Goal: Task Accomplishment & Management: Manage account settings

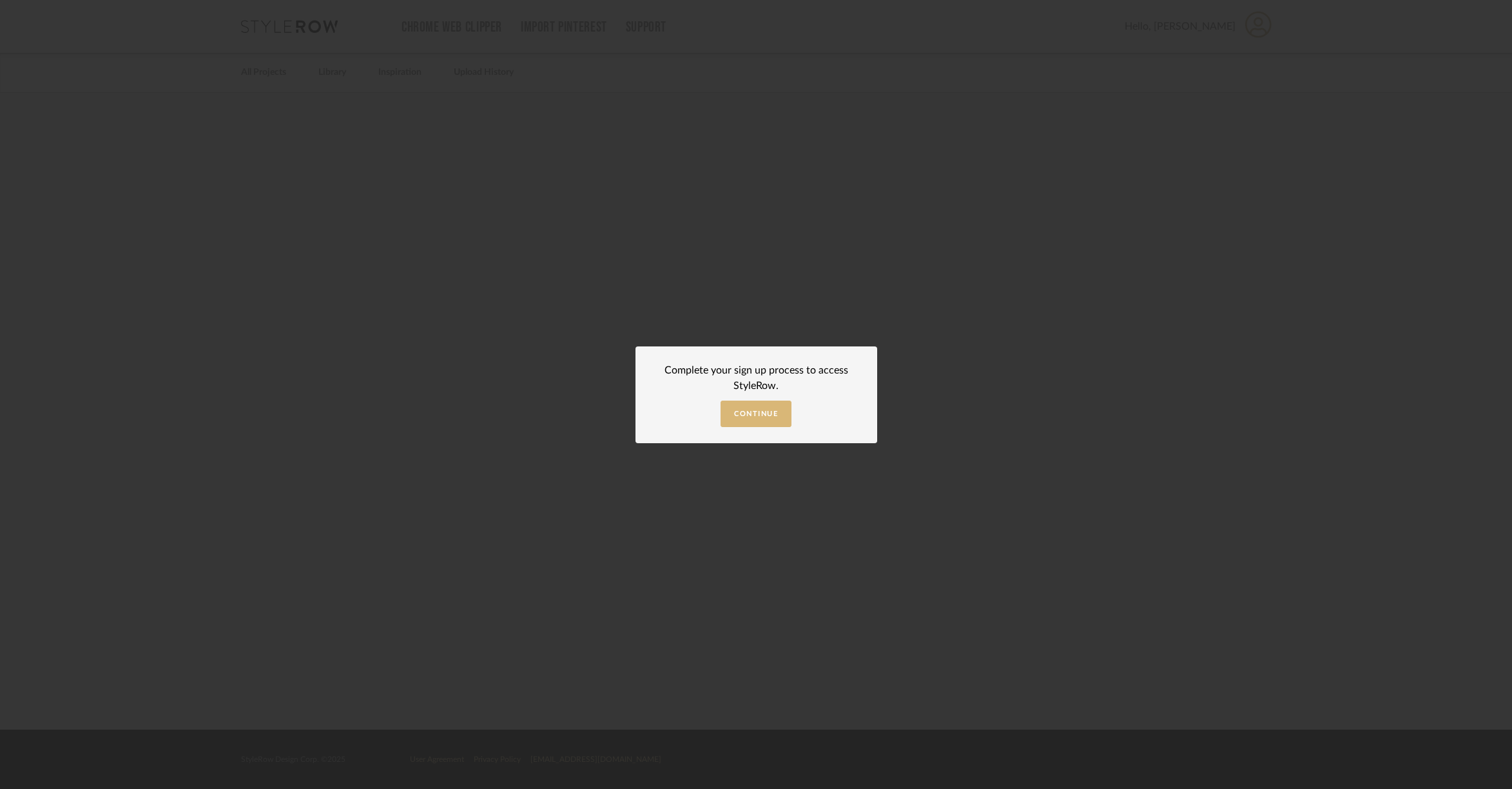
click at [763, 416] on span "Continue" at bounding box center [755, 414] width 44 height 7
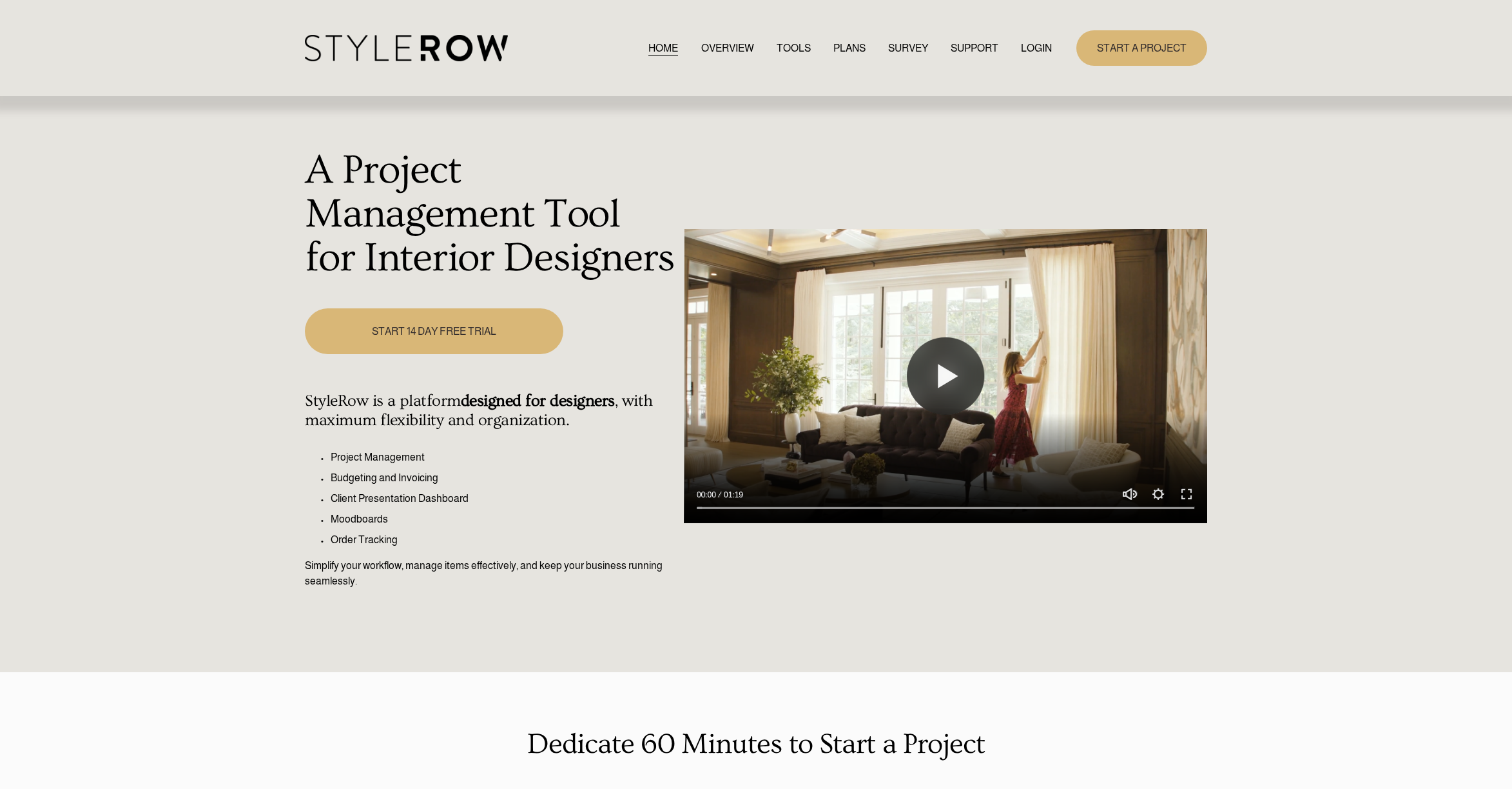
click at [1099, 115] on div "A Project Management Tool for Interior Designers Play 00:00 01:19 Unmute Mute S…" at bounding box center [756, 384] width 1512 height 576
click at [1039, 47] on link "LOGIN" at bounding box center [1036, 47] width 31 height 18
click at [1042, 47] on link "LOGIN" at bounding box center [1036, 47] width 31 height 18
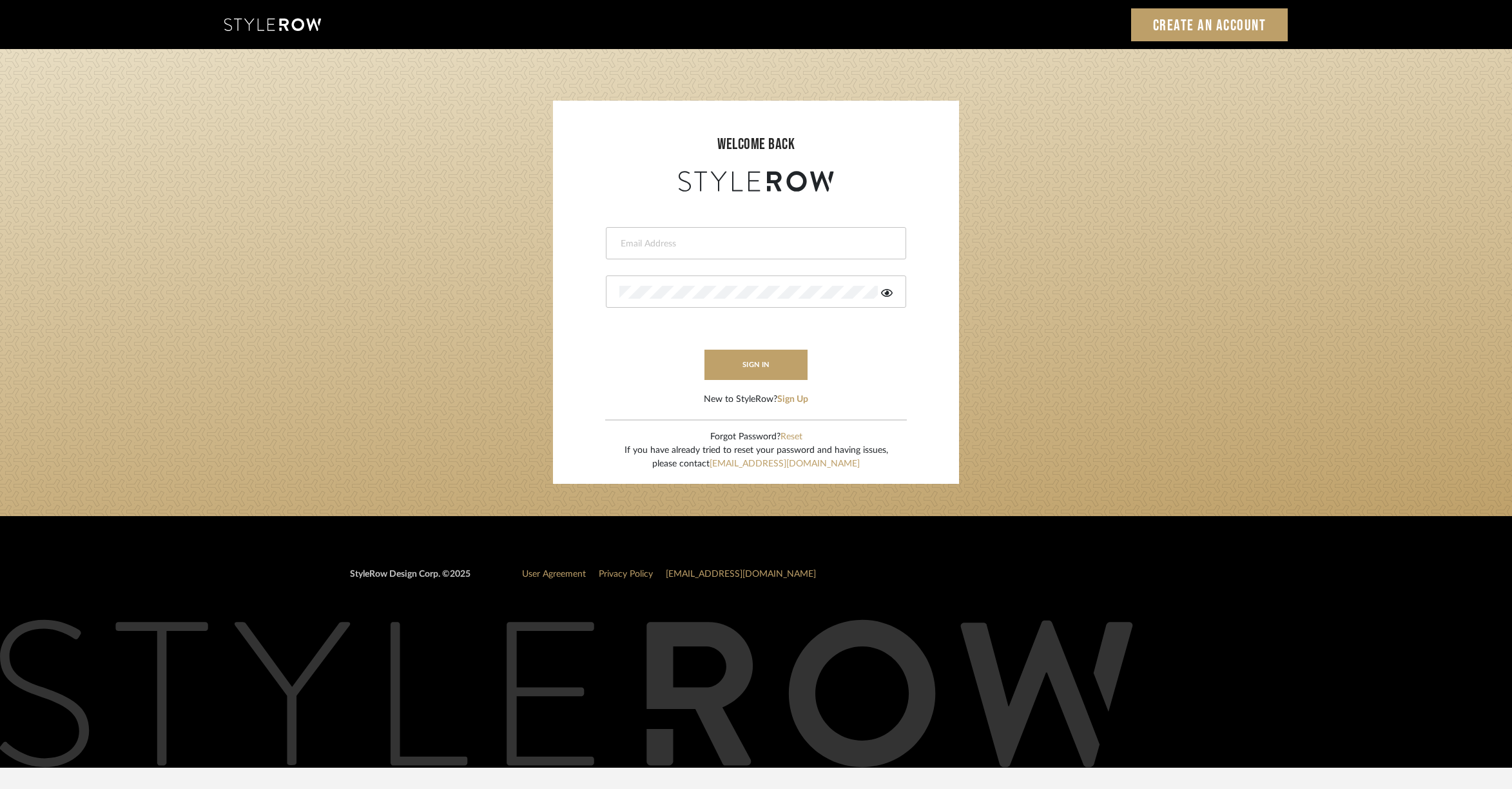
click at [721, 254] on div at bounding box center [755, 243] width 300 height 33
type input "ek@stylerow.com"
click at [728, 365] on button "sign in" at bounding box center [755, 364] width 103 height 31
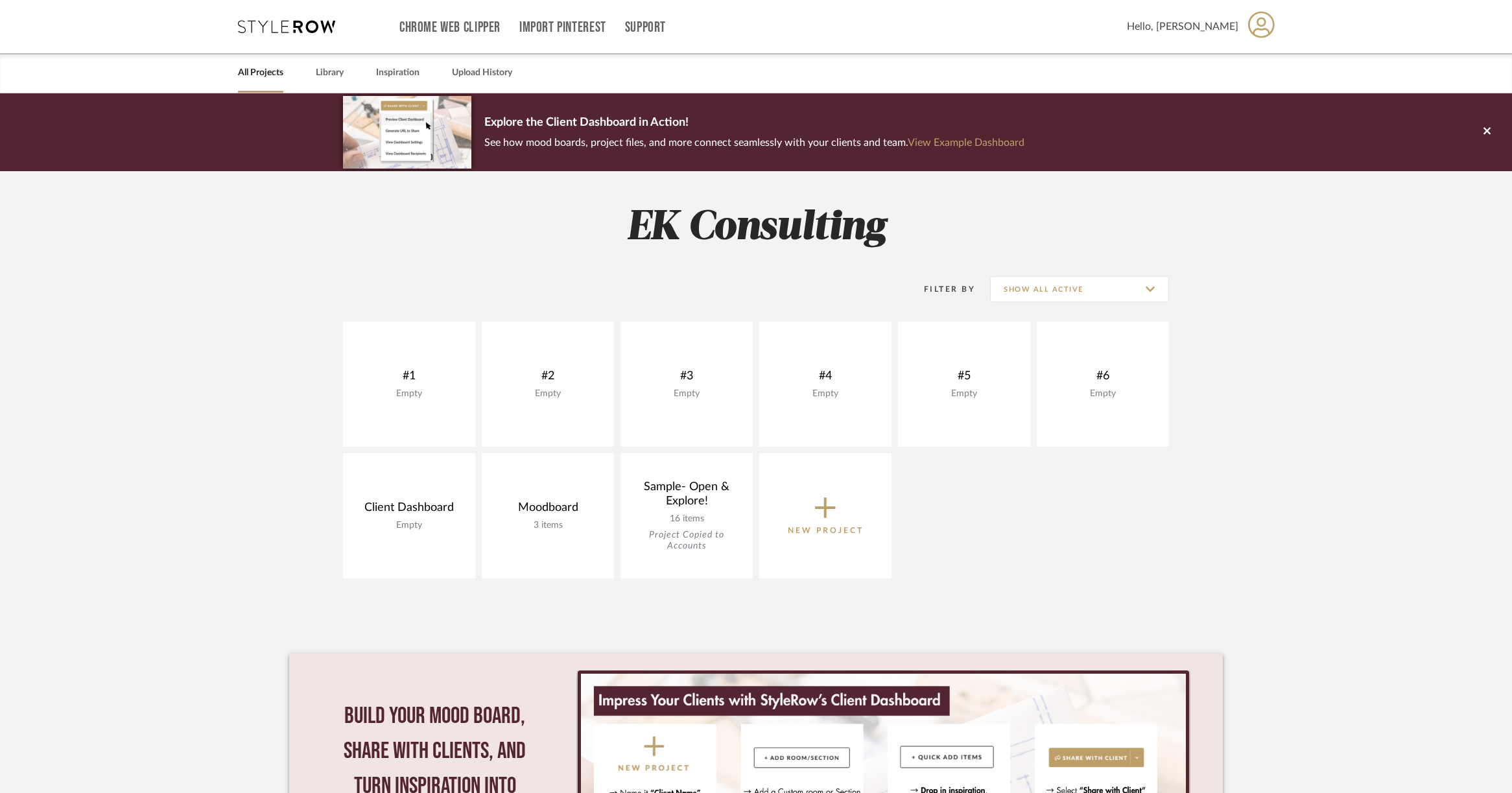
click at [1245, 22] on div "Hello, Erin" at bounding box center [1201, 27] width 149 height 41
click at [1267, 29] on div at bounding box center [756, 396] width 1512 height 793
click at [1258, 26] on icon at bounding box center [1262, 24] width 26 height 26
click at [1102, 22] on div at bounding box center [756, 396] width 1512 height 793
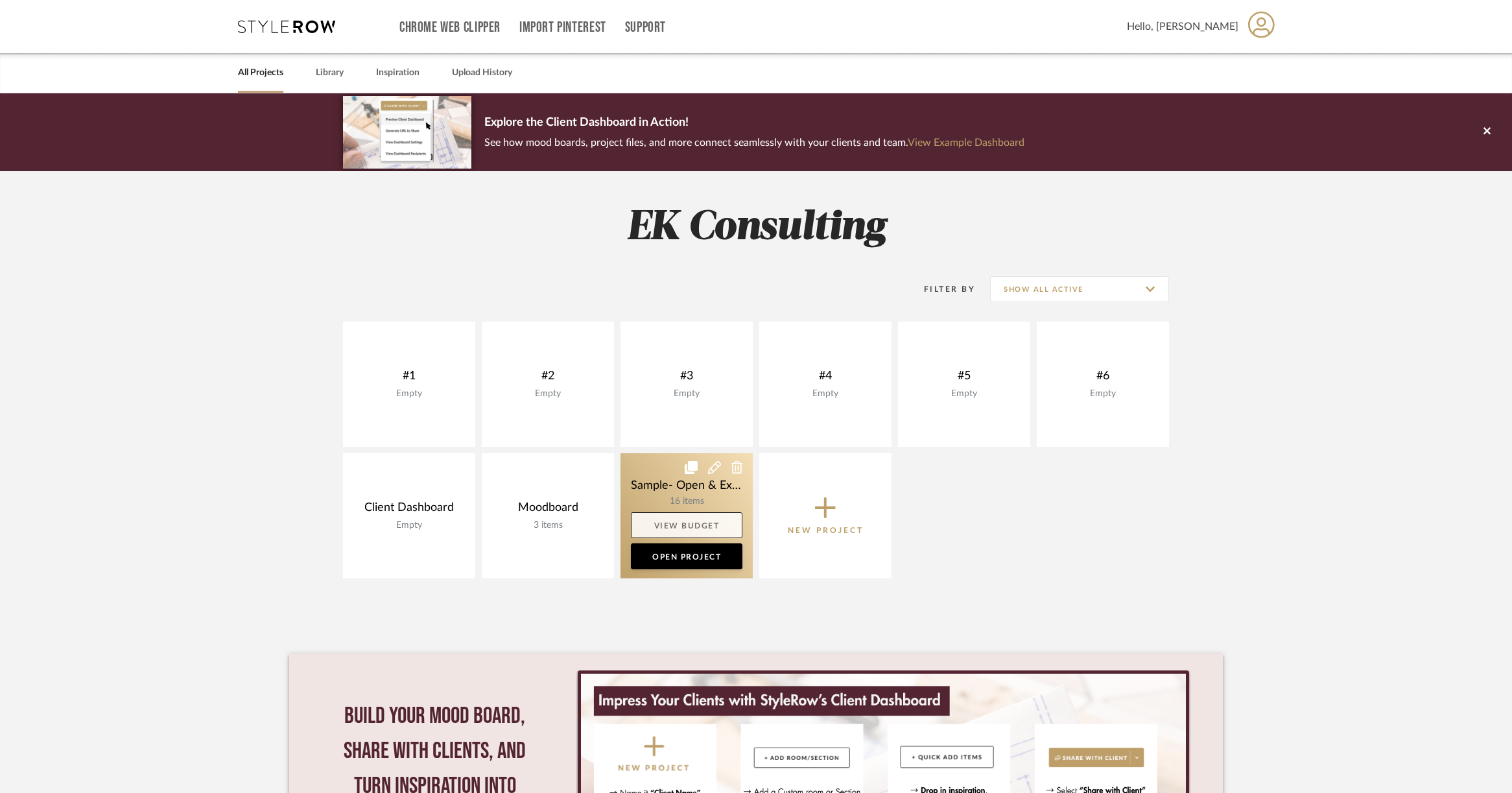
click at [706, 524] on link "View Budget" at bounding box center [686, 525] width 111 height 26
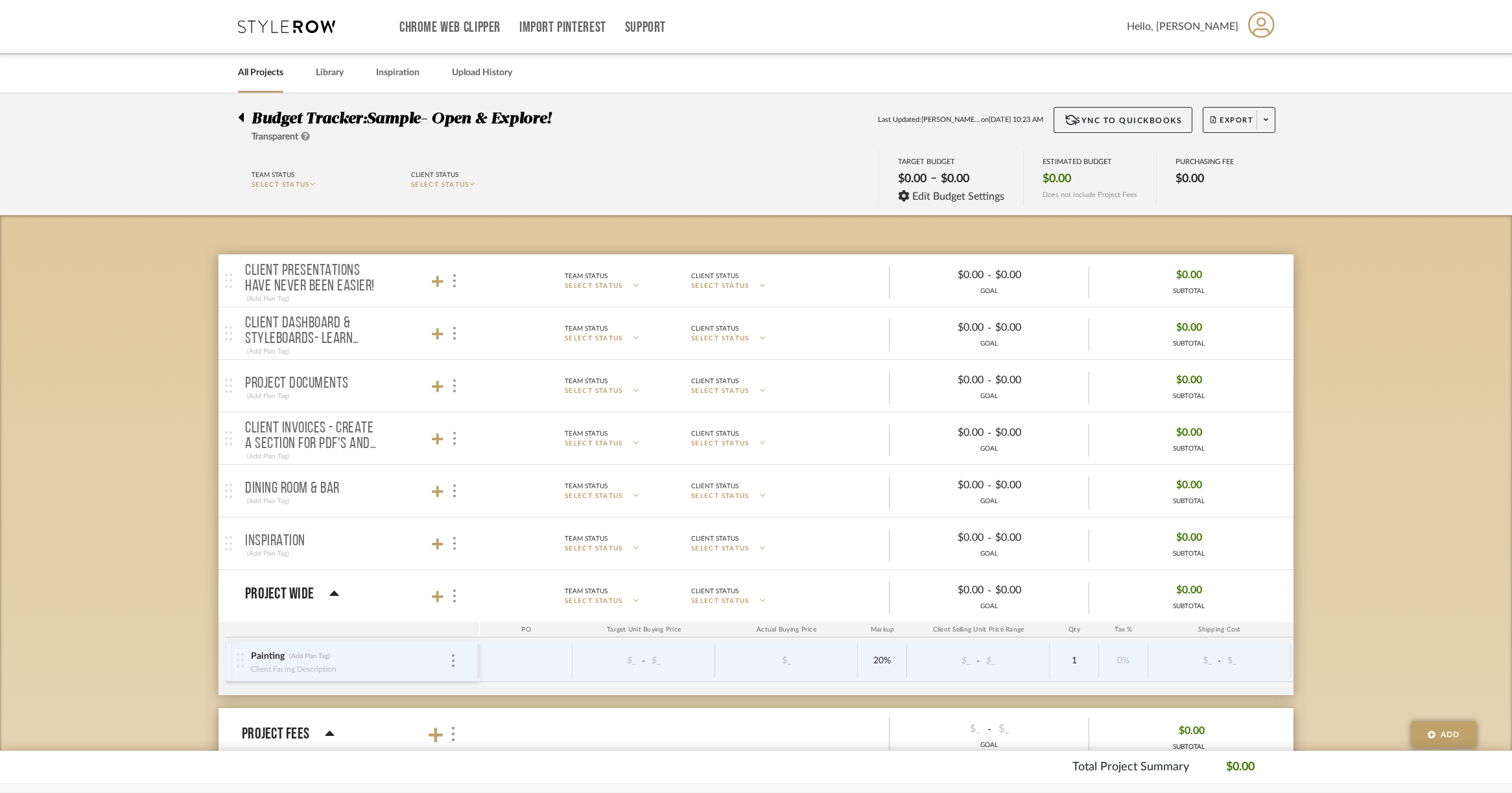
click at [268, 75] on link "All Projects" at bounding box center [261, 73] width 46 height 18
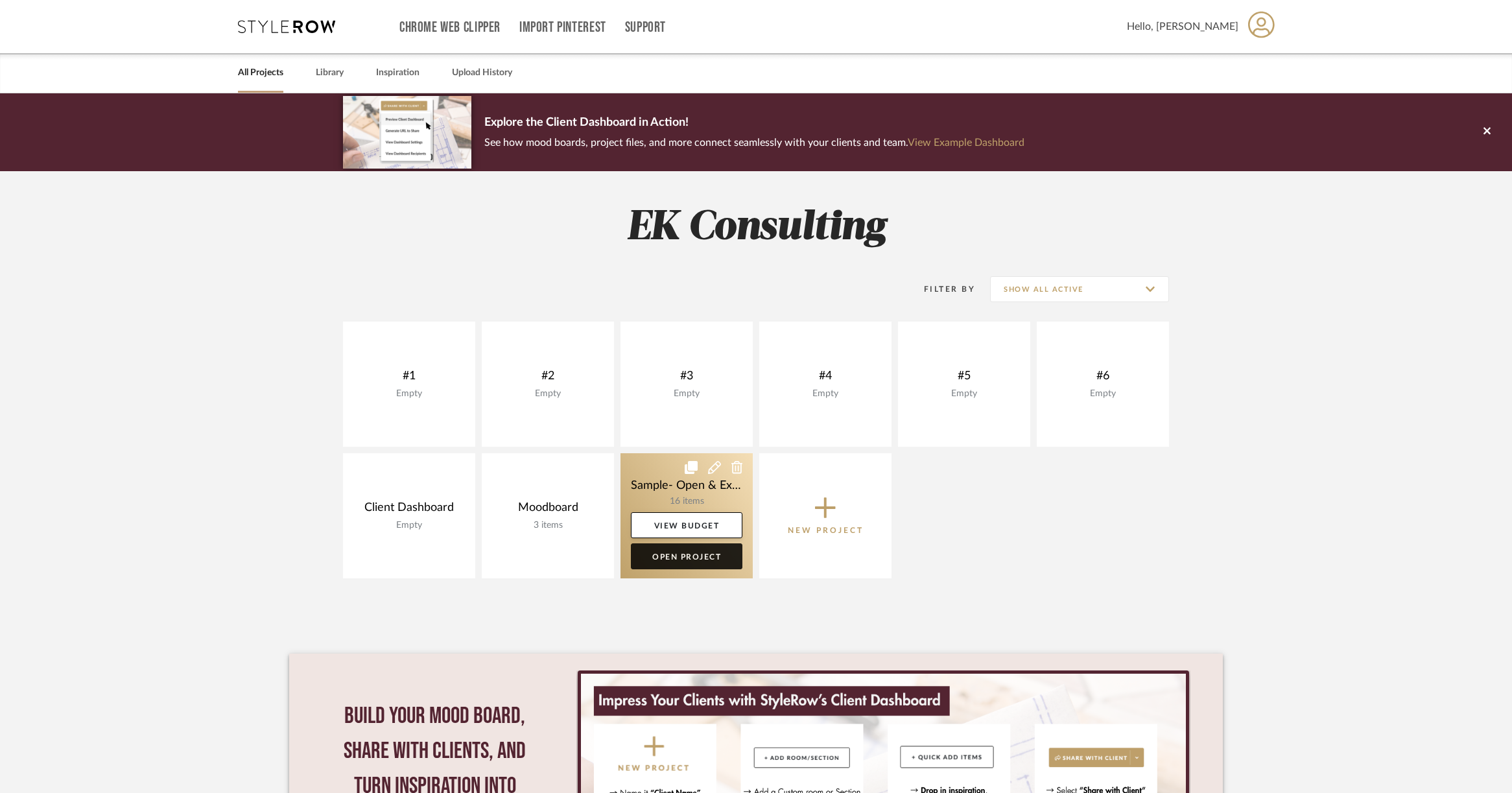
click at [675, 555] on link "Open Project" at bounding box center [686, 557] width 111 height 26
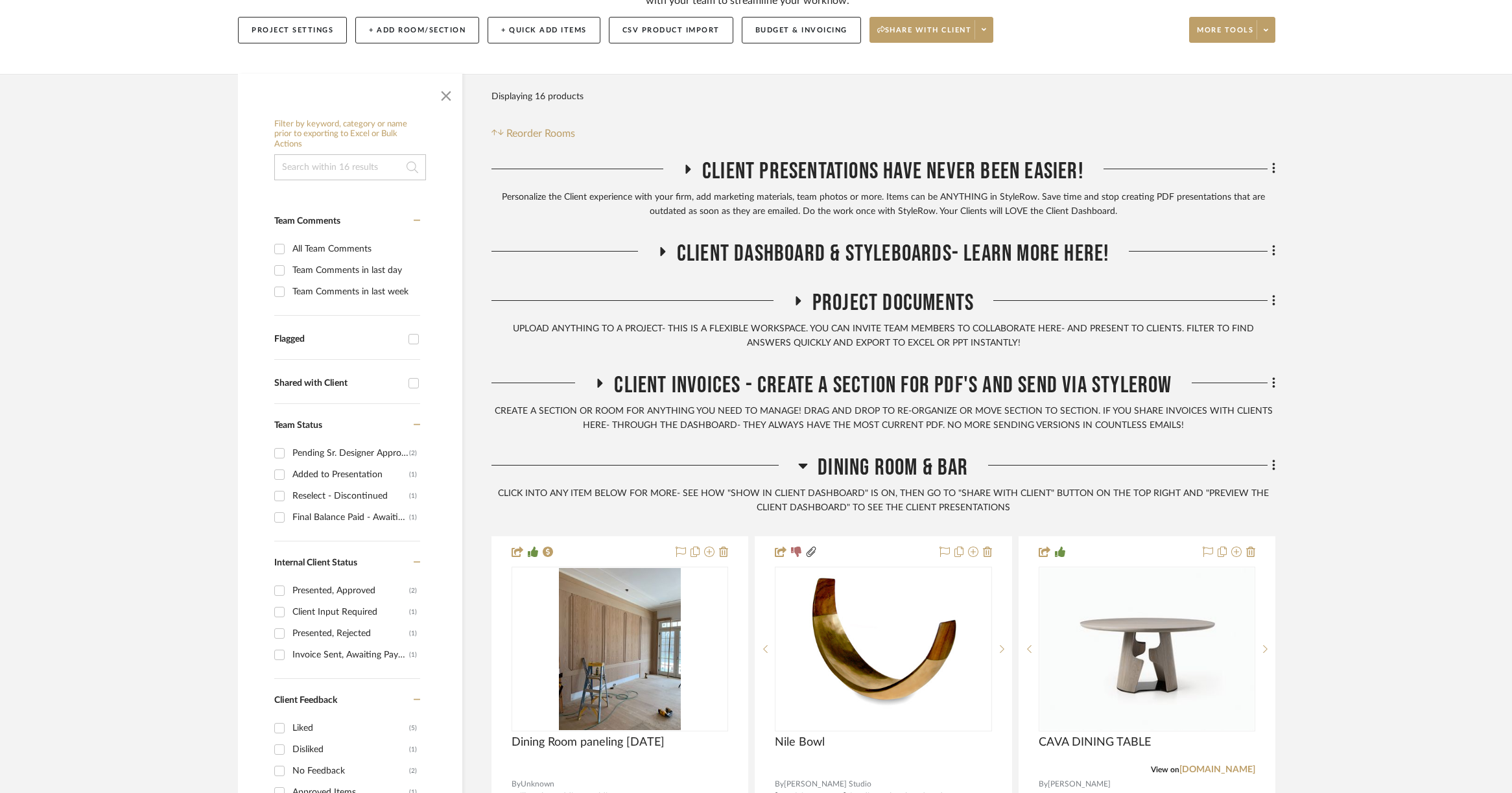
scroll to position [226, 0]
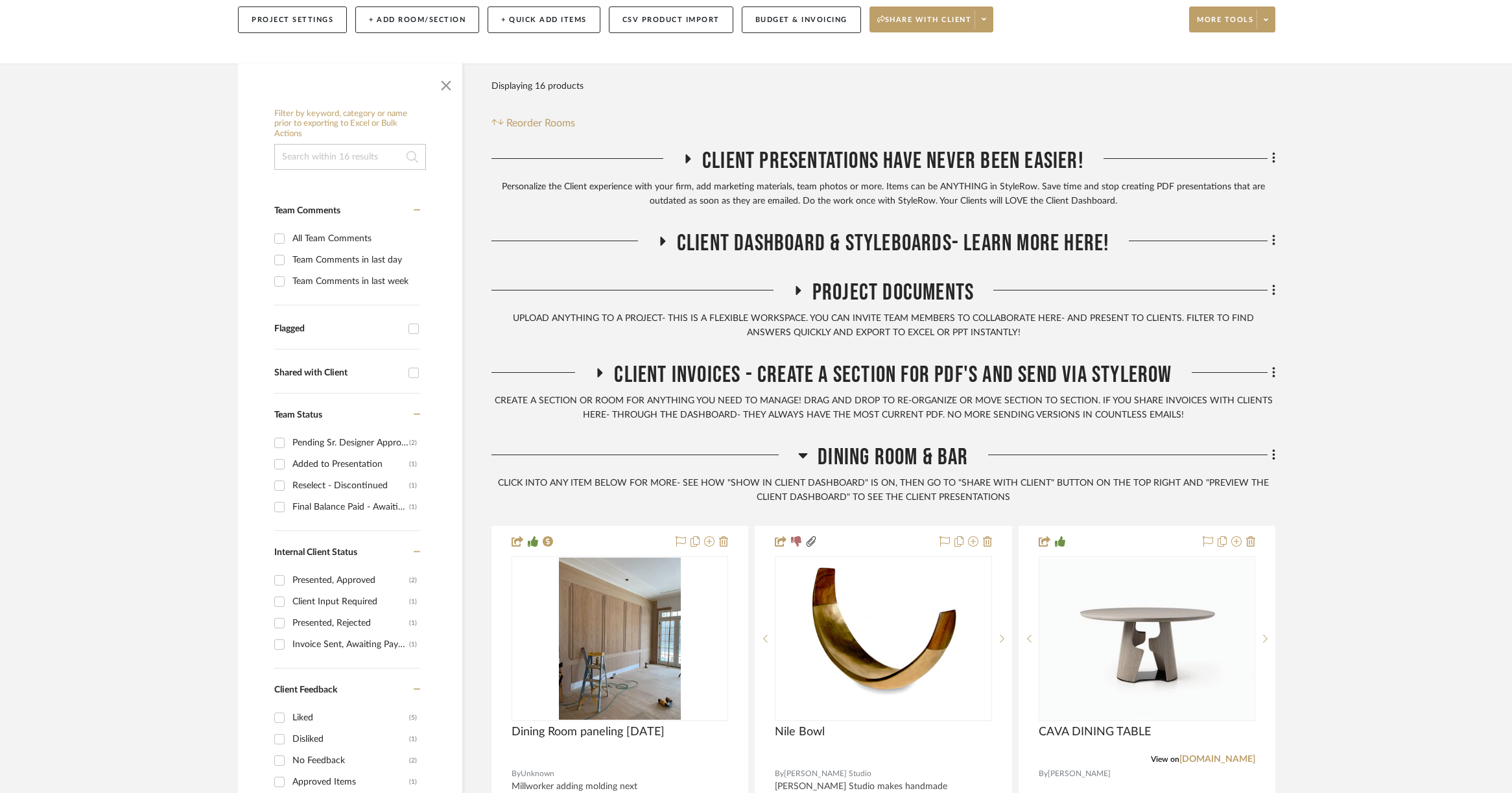
click at [686, 160] on icon at bounding box center [689, 159] width 6 height 9
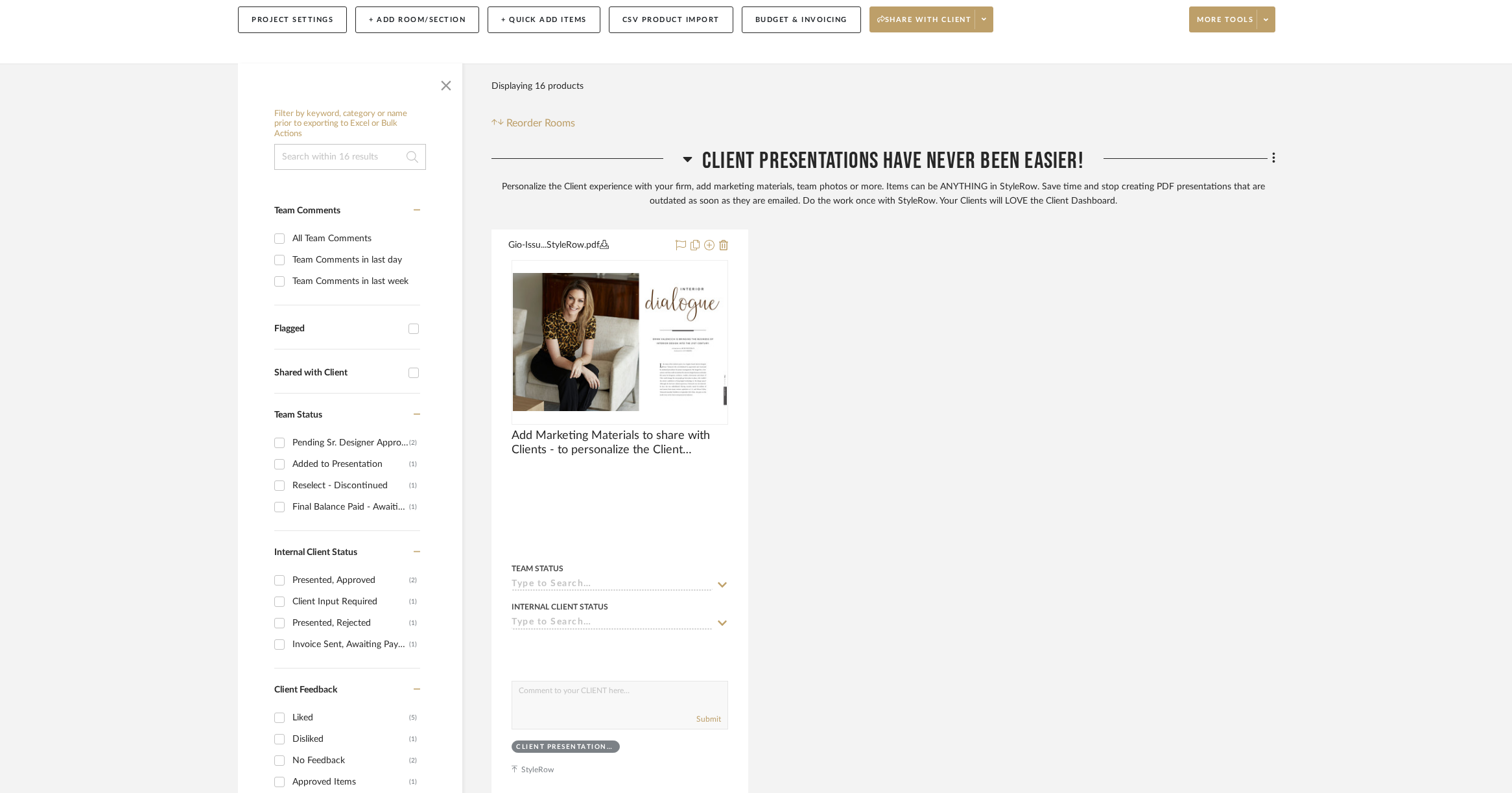
click at [686, 160] on icon at bounding box center [688, 160] width 9 height 6
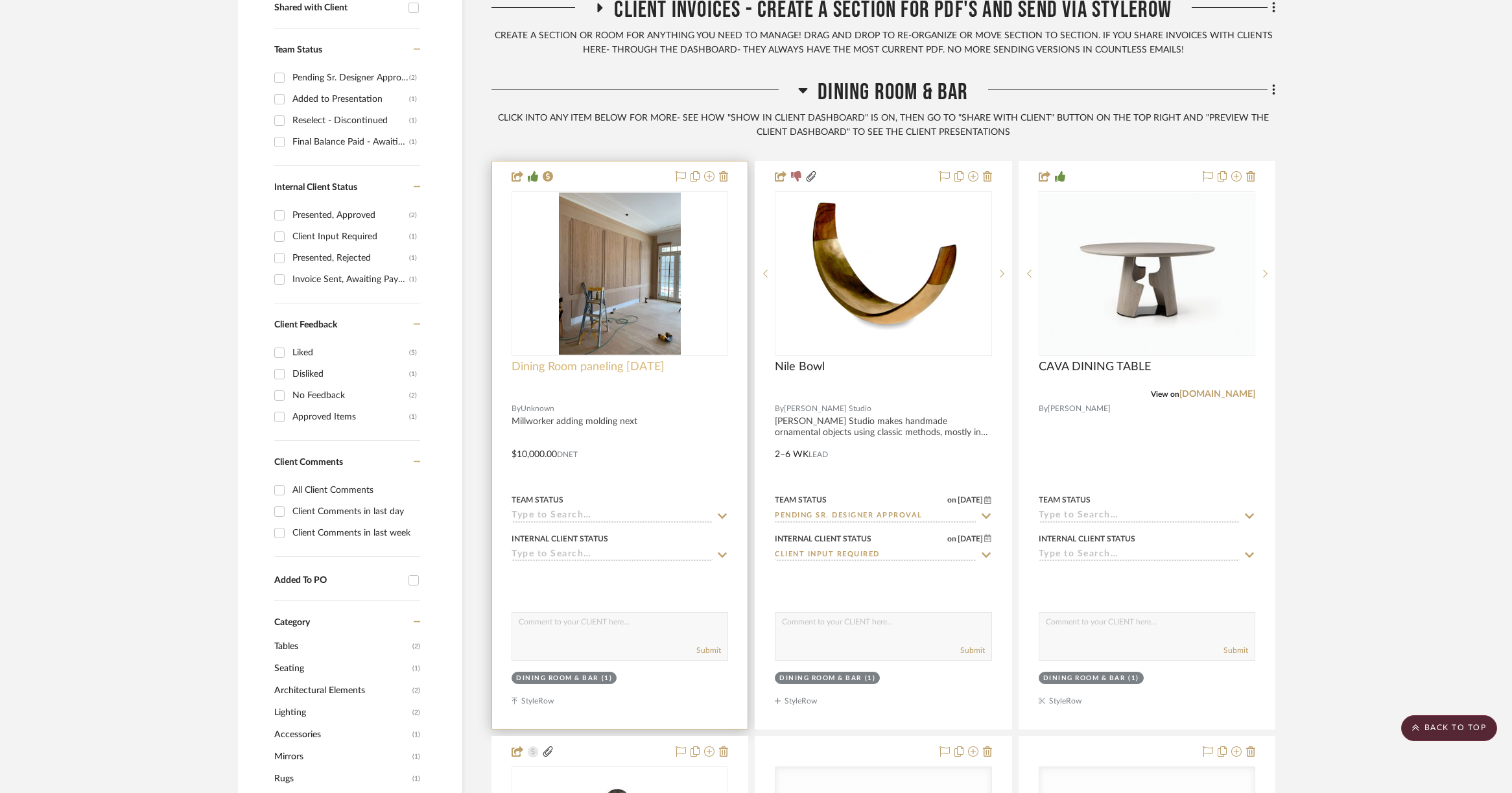
scroll to position [617, 0]
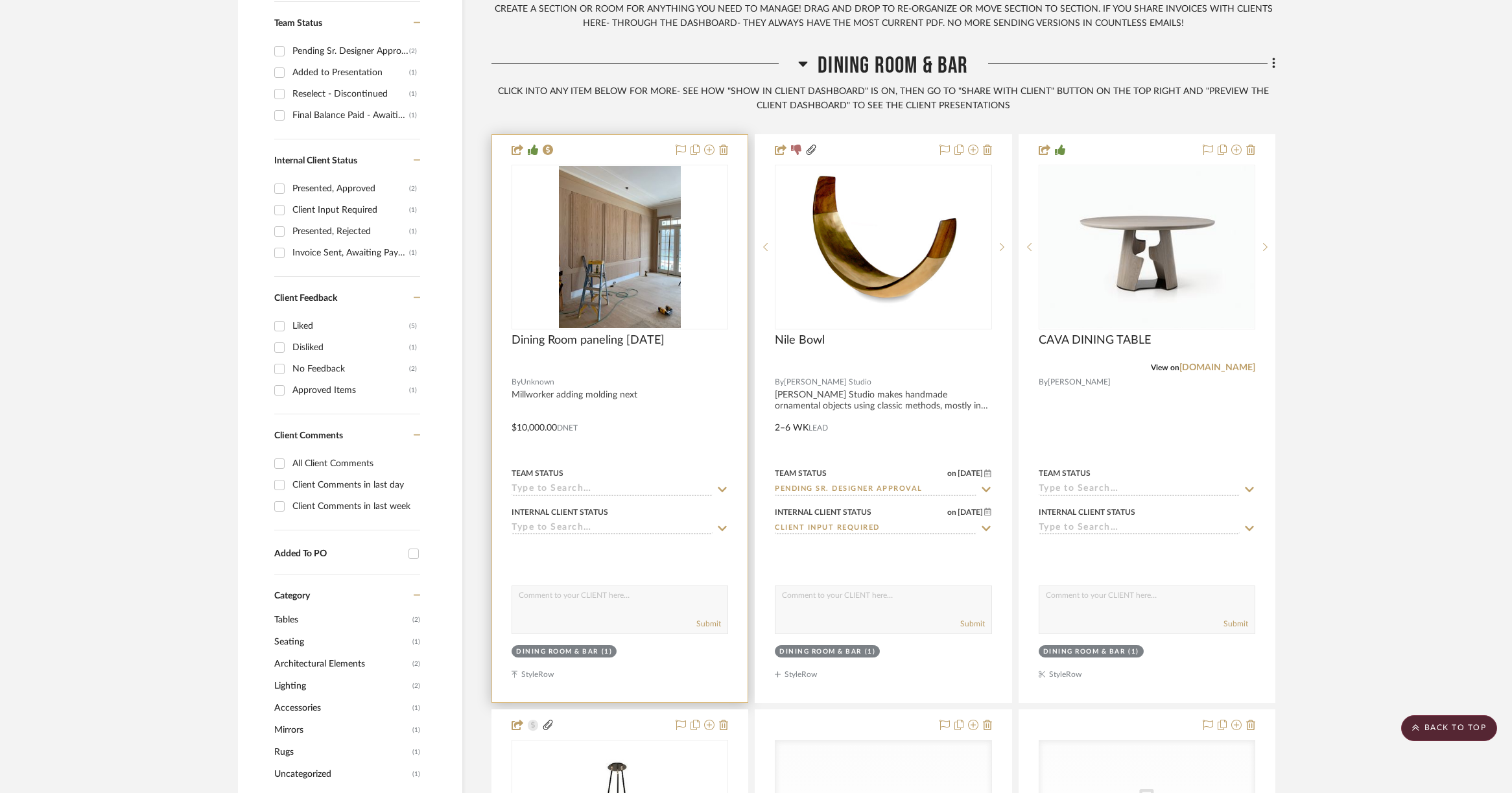
click at [645, 414] on div at bounding box center [620, 418] width 255 height 567
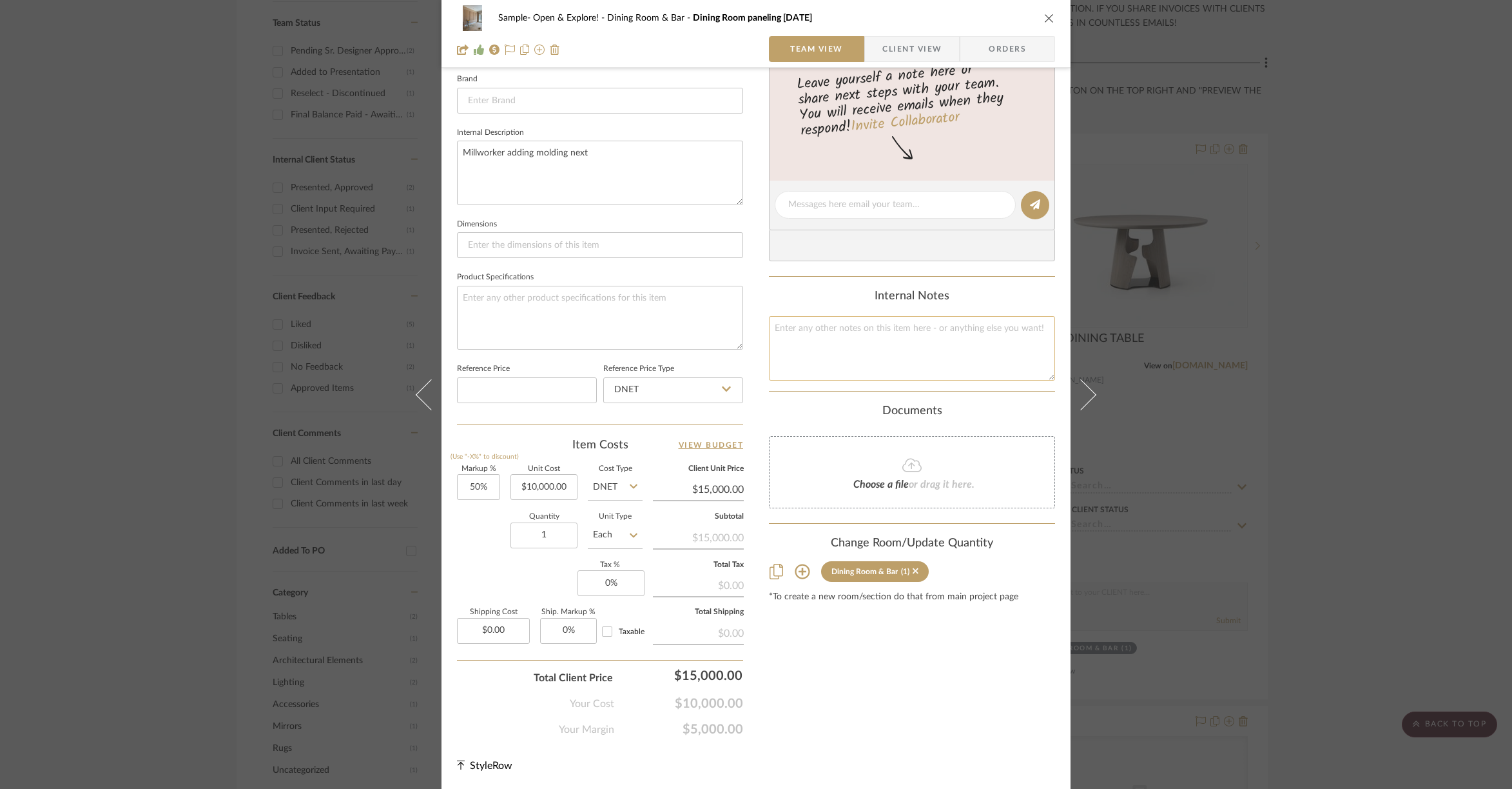
scroll to position [0, 0]
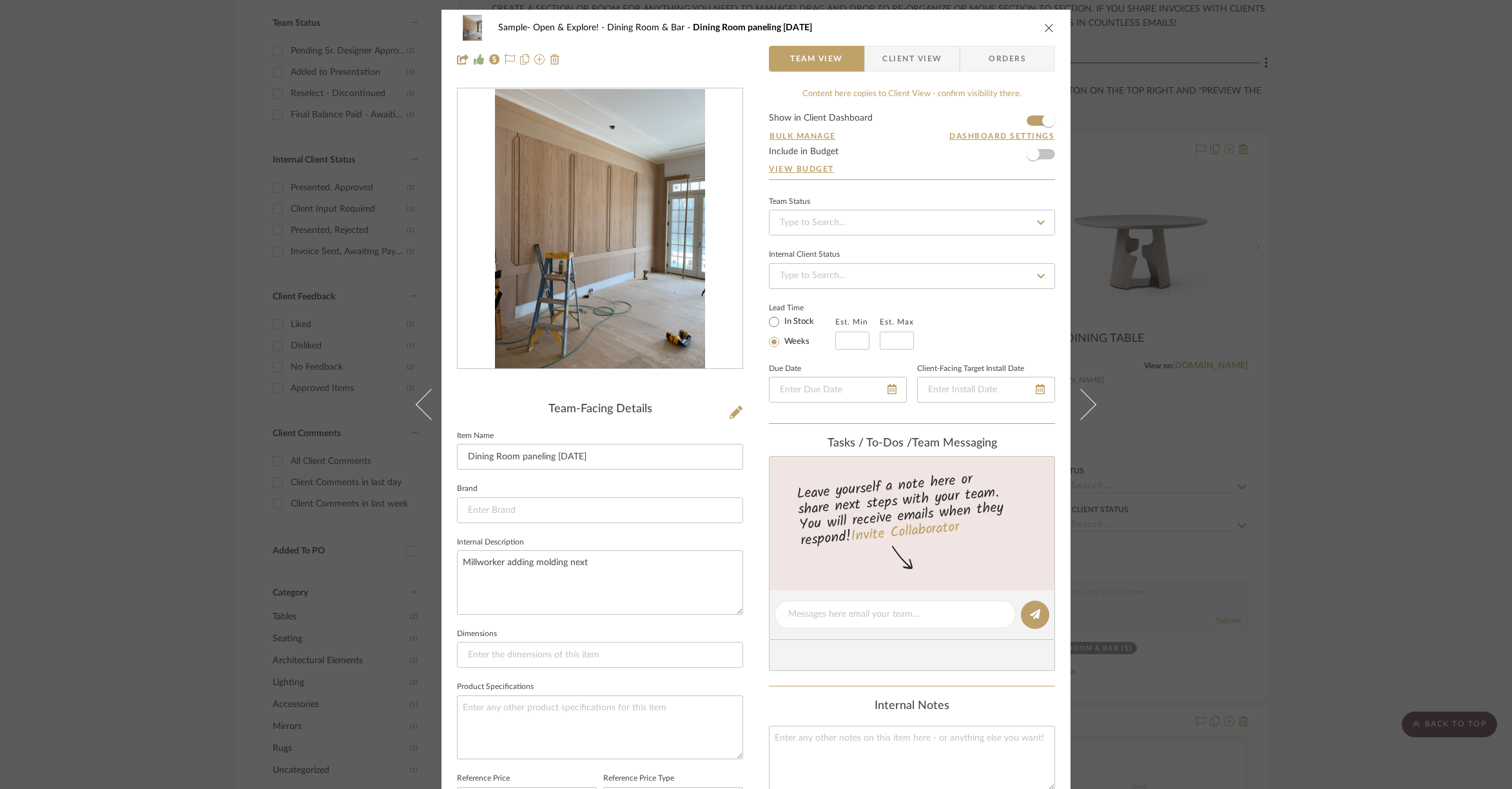
click at [1047, 24] on icon "close" at bounding box center [1049, 27] width 10 height 10
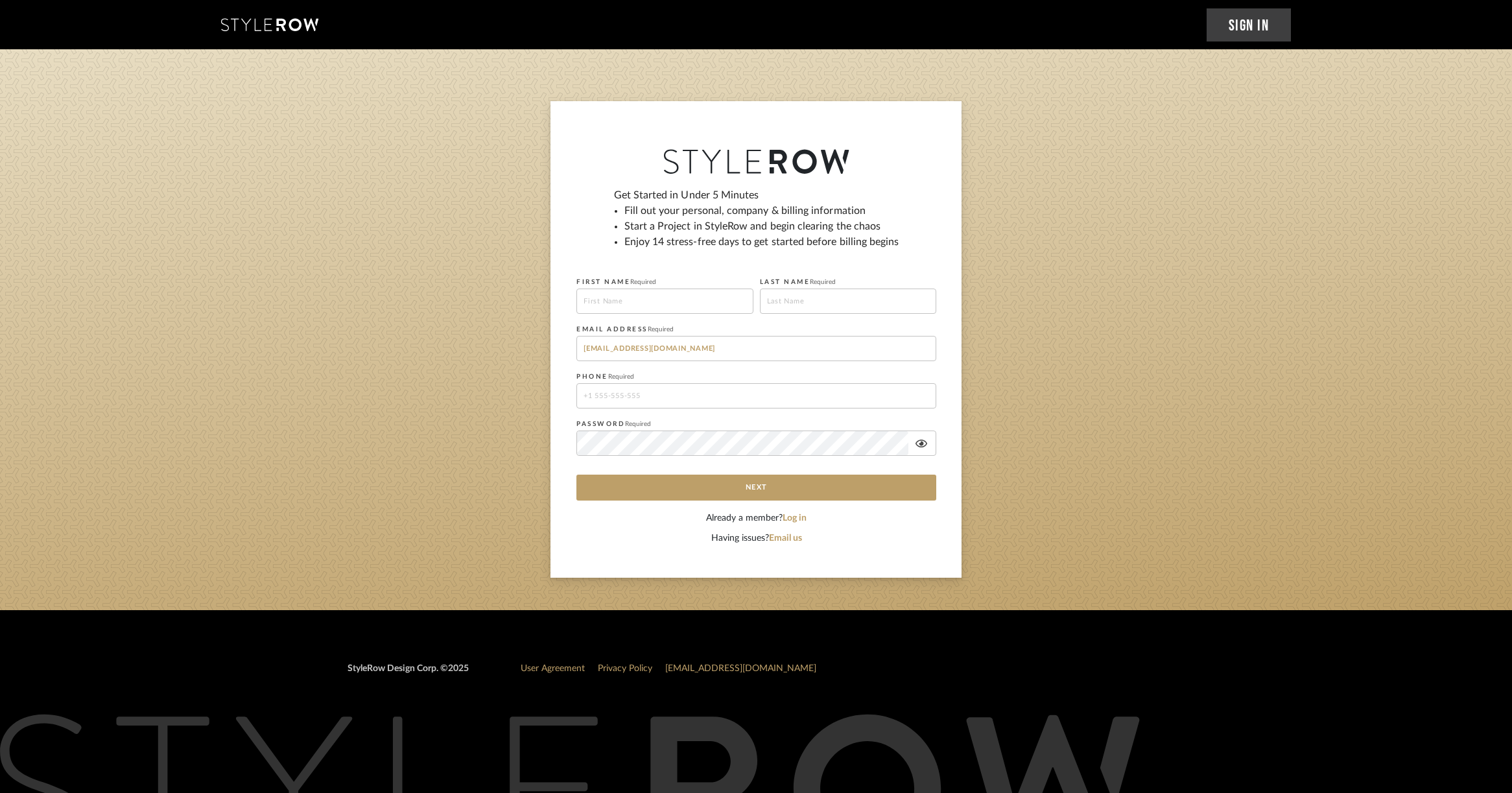
click at [177, 269] on sign-up "Get Started in Under 5 Minutes Fill out your personal, company & billing inform…" at bounding box center [756, 339] width 1512 height 476
click at [69, 99] on section "Get Started in Under 5 Minutes Fill out your personal, company & billing inform…" at bounding box center [756, 330] width 1512 height 560
